Goal: Transaction & Acquisition: Purchase product/service

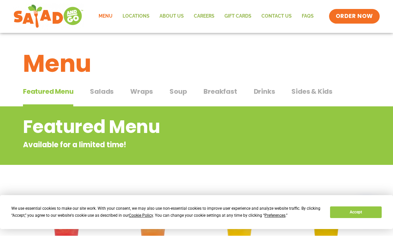
scroll to position [0, 0]
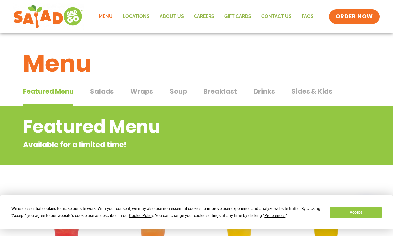
click at [348, 212] on button "Accept" at bounding box center [355, 213] width 51 height 12
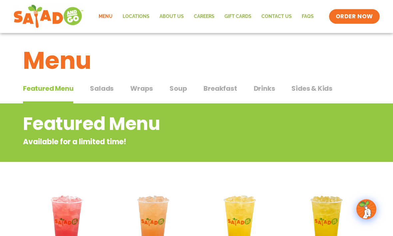
scroll to position [3, 0]
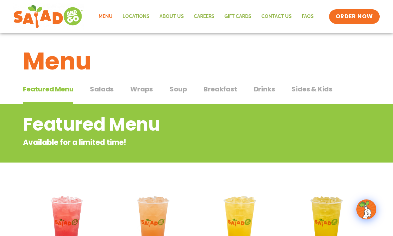
click at [172, 90] on span "Soup" at bounding box center [177, 89] width 17 height 10
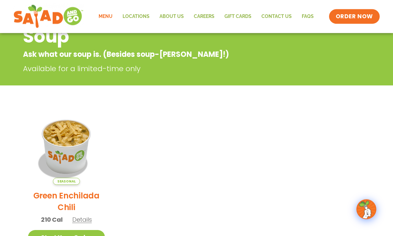
scroll to position [91, 0]
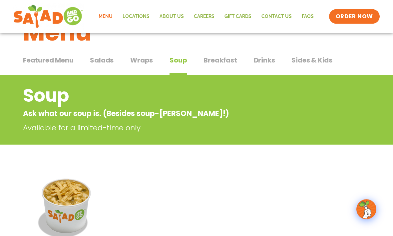
click at [100, 59] on span "Salads" at bounding box center [102, 61] width 24 height 10
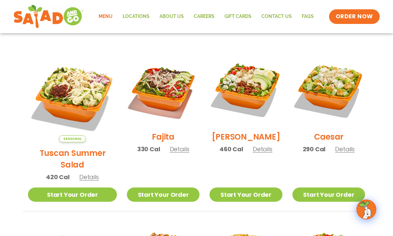
scroll to position [167, 0]
click at [258, 154] on span "Details" at bounding box center [263, 149] width 20 height 8
click at [258, 153] on span "Details" at bounding box center [263, 149] width 20 height 8
click at [136, 15] on link "Locations" at bounding box center [135, 16] width 37 height 15
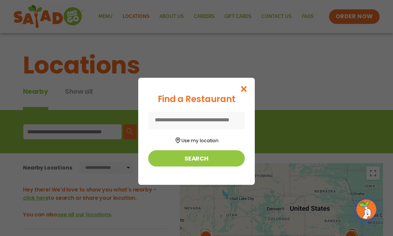
click at [202, 142] on button "Use my location" at bounding box center [196, 139] width 96 height 9
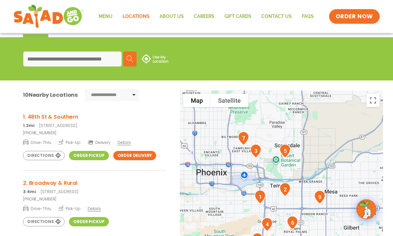
scroll to position [73, 0]
click at [123, 143] on span "Details" at bounding box center [123, 143] width 13 height 6
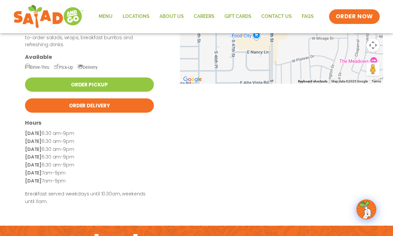
scroll to position [129, 0]
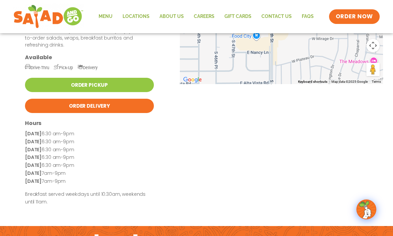
click at [105, 17] on link "Menu" at bounding box center [105, 16] width 24 height 15
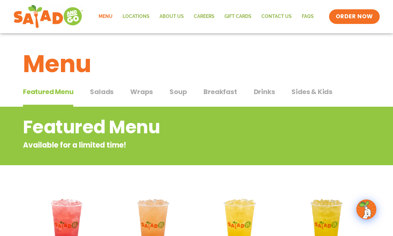
click at [101, 93] on span "Salads" at bounding box center [102, 92] width 24 height 10
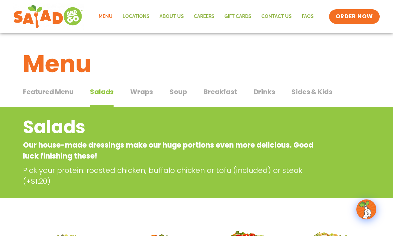
click at [173, 91] on span "Soup" at bounding box center [177, 92] width 17 height 10
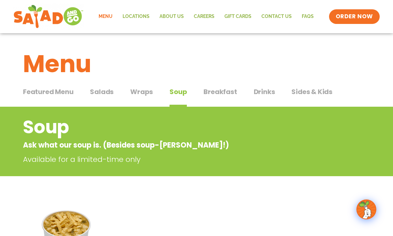
click at [99, 93] on span "Salads" at bounding box center [102, 92] width 24 height 10
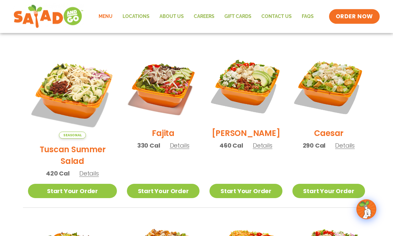
scroll to position [173, 0]
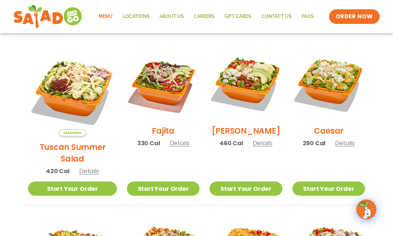
click at [261, 146] on span "Details" at bounding box center [263, 143] width 20 height 8
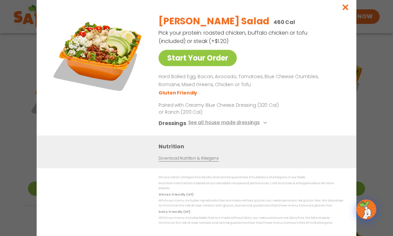
click at [263, 124] on icon at bounding box center [264, 122] width 3 height 3
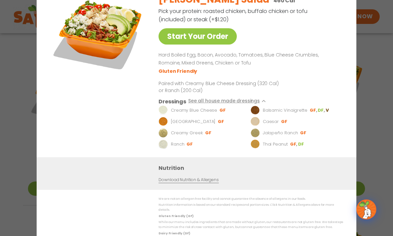
click at [255, 106] on button "See all house made dressings" at bounding box center [228, 101] width 81 height 8
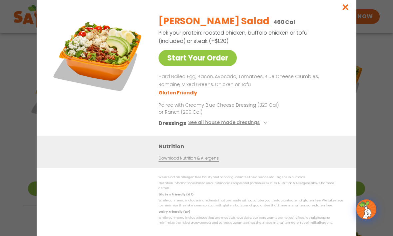
click at [212, 66] on link "Start Your Order" at bounding box center [197, 58] width 78 height 16
